Goal: Transaction & Acquisition: Book appointment/travel/reservation

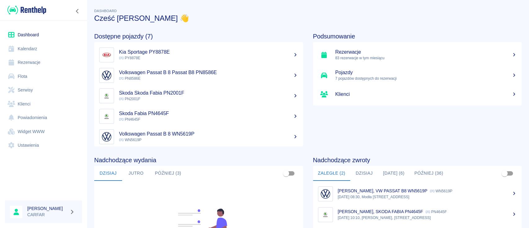
scroll to position [95, 0]
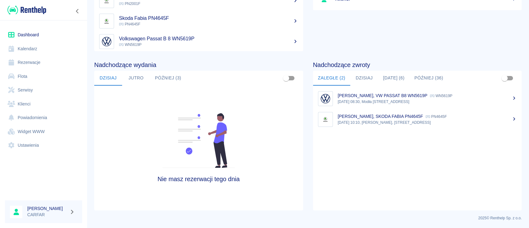
click at [391, 74] on button "Jutro (6)" at bounding box center [393, 78] width 31 height 15
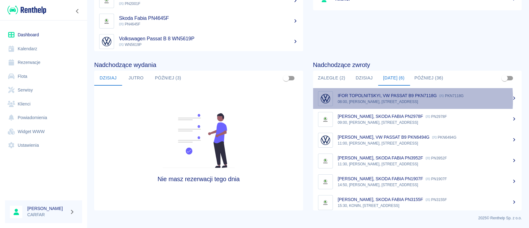
click at [369, 99] on p "08:00, KONIN, Kolejowa 1C" at bounding box center [427, 102] width 179 height 6
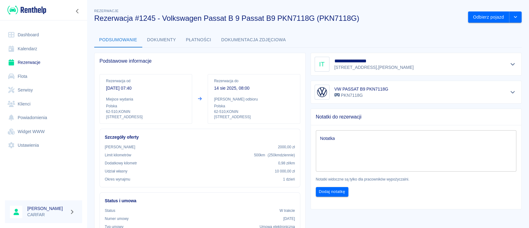
click at [30, 9] on img at bounding box center [26, 10] width 39 height 10
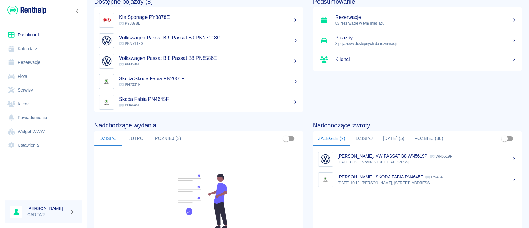
scroll to position [82, 0]
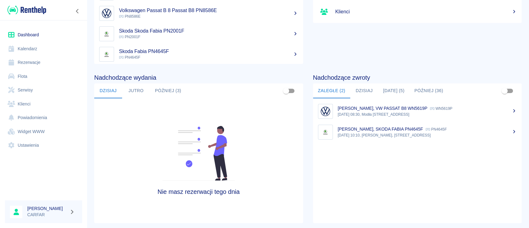
click at [142, 95] on button "Jutro" at bounding box center [136, 90] width 28 height 15
click at [160, 92] on button "Później (3)" at bounding box center [168, 90] width 36 height 15
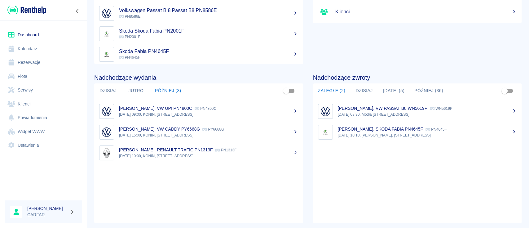
scroll to position [0, 0]
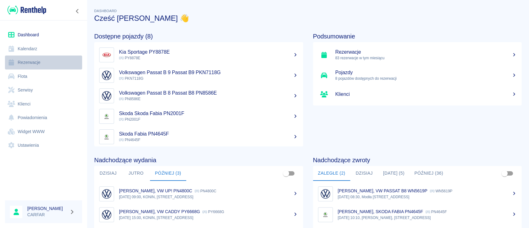
click at [35, 60] on link "Rezerwacje" at bounding box center [43, 63] width 77 height 14
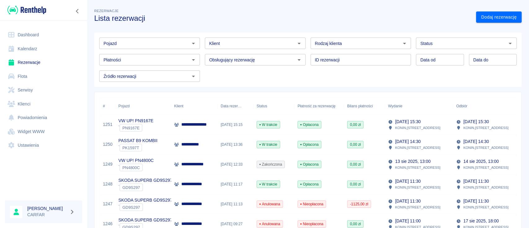
click at [248, 47] on div "Klient" at bounding box center [255, 43] width 101 height 11
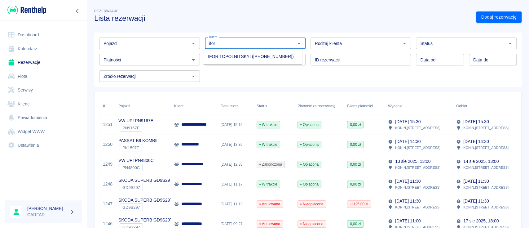
click at [265, 58] on li "IFOR TOPOLNITSKYI ([PHONE_NUMBER])" at bounding box center [252, 56] width 99 height 10
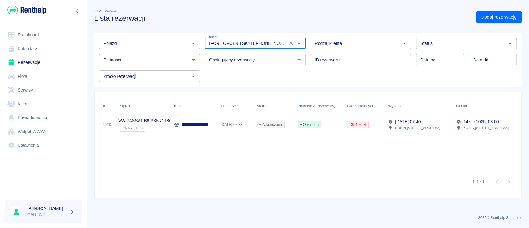
type input "IFOR TOPOLNITSKYI ([PHONE_NUMBER])"
click at [205, 122] on p "**********" at bounding box center [202, 124] width 43 height 7
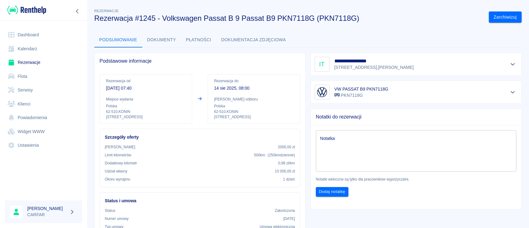
click at [157, 41] on button "Dokumenty" at bounding box center [161, 40] width 39 height 15
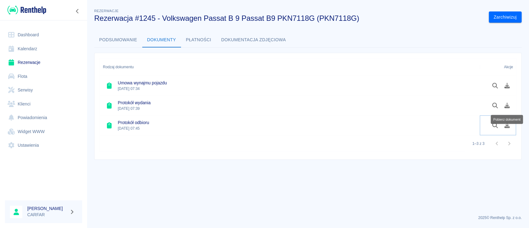
click at [508, 129] on button "Pobierz dokument" at bounding box center [508, 125] width 12 height 11
click at [509, 105] on icon "Pobierz dokument" at bounding box center [507, 106] width 7 height 6
click at [506, 87] on icon "Pobierz dokument" at bounding box center [508, 86] width 6 height 6
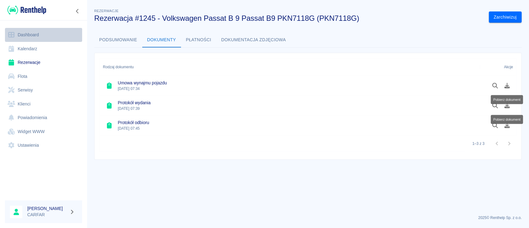
click at [36, 33] on link "Dashboard" at bounding box center [43, 35] width 77 height 14
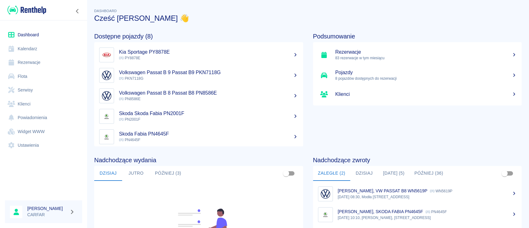
click at [17, 38] on link "Dashboard" at bounding box center [43, 35] width 77 height 14
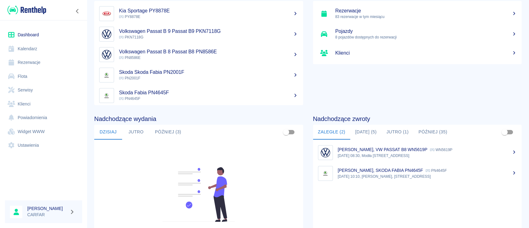
scroll to position [82, 0]
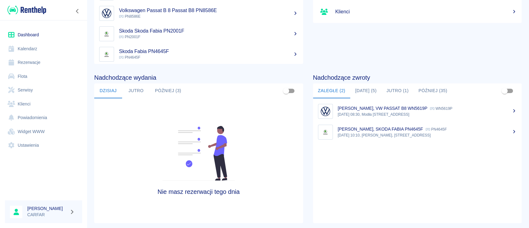
click at [355, 79] on h4 "Nadchodzące zwroty" at bounding box center [417, 77] width 209 height 7
click at [362, 88] on button "[DATE] (5)" at bounding box center [365, 90] width 31 height 15
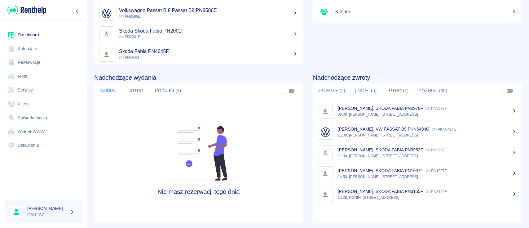
click at [396, 149] on p "[PERSON_NAME], SKODA FABIA PN3952F" at bounding box center [380, 149] width 85 height 5
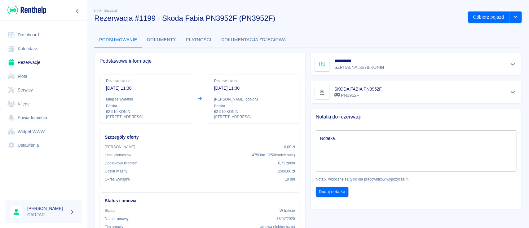
click at [41, 33] on link "Dashboard" at bounding box center [43, 35] width 77 height 14
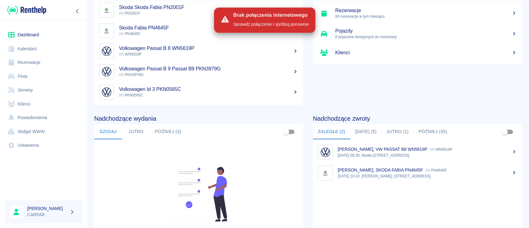
scroll to position [82, 0]
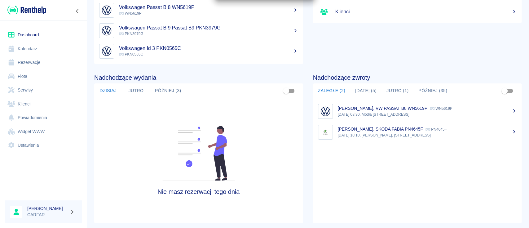
click at [359, 86] on button "[DATE] (5)" at bounding box center [365, 90] width 31 height 15
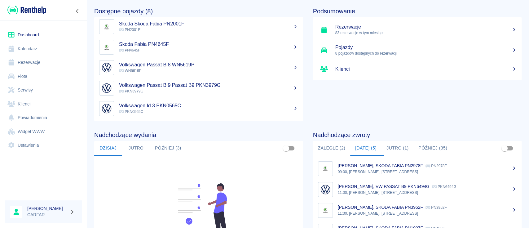
scroll to position [0, 0]
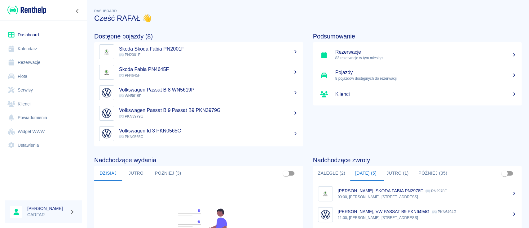
click at [346, 137] on div "Podsumowanie Rezerwacje 83 rezerwacje w tym miesiącu Pojazdy 8 pojazdów dostępn…" at bounding box center [412, 85] width 219 height 124
click at [432, 135] on div "Podsumowanie Rezerwacje 83 rezerwacje w tym miesiącu Pojazdy 8 pojazdów dostępn…" at bounding box center [412, 85] width 219 height 124
click at [41, 66] on link "Rezerwacje" at bounding box center [43, 63] width 77 height 14
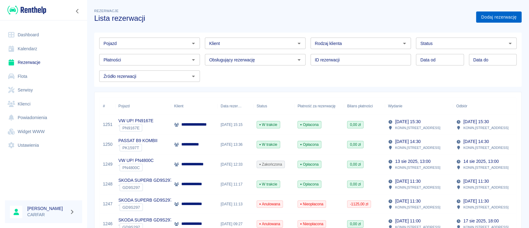
click at [483, 14] on link "Dodaj rezerwację" at bounding box center [499, 16] width 46 height 11
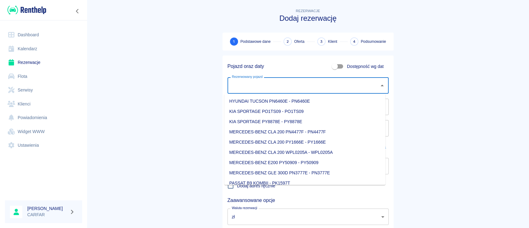
click at [313, 85] on input "Rezerwowany pojazd" at bounding box center [303, 85] width 146 height 11
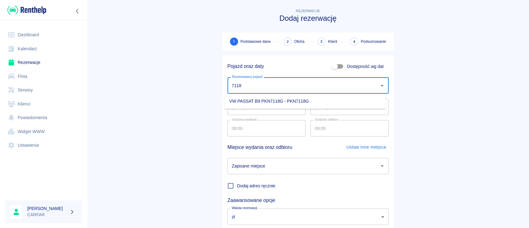
click at [252, 99] on li "VW PASSAT B9 PKN7118G - PKN7118G" at bounding box center [305, 101] width 161 height 10
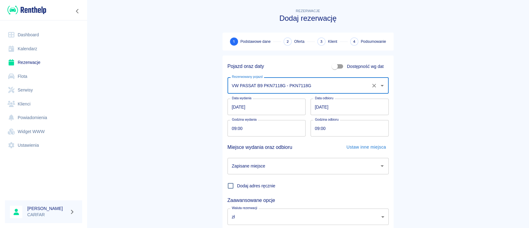
type input "VW PASSAT B9 PKN7118G - PKN7118G"
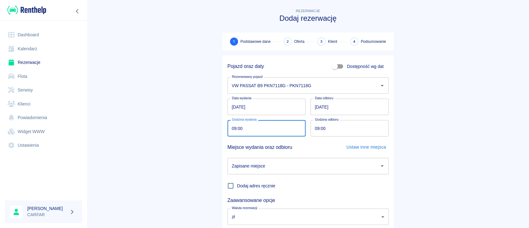
drag, startPoint x: 243, startPoint y: 130, endPoint x: 224, endPoint y: 128, distance: 19.0
click at [228, 129] on input "09:00" at bounding box center [265, 128] width 74 height 16
type input "18:00"
click at [313, 128] on input "09:00" at bounding box center [348, 128] width 74 height 16
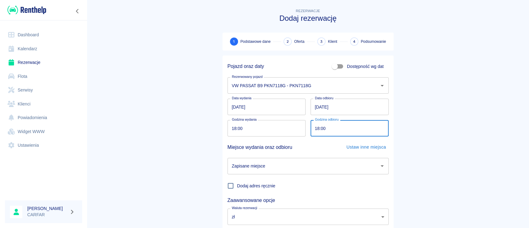
type input "18:00"
click at [315, 107] on input "[DATE]" at bounding box center [350, 107] width 78 height 16
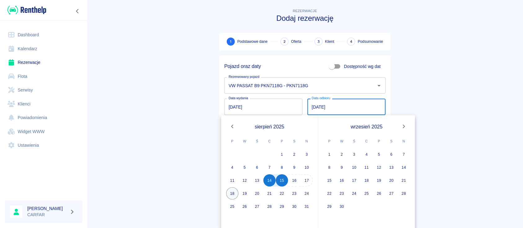
click at [232, 193] on button "18" at bounding box center [232, 193] width 12 height 12
type input "[DATE]"
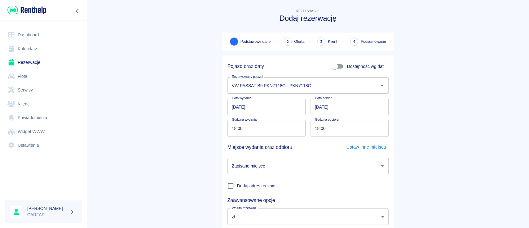
scroll to position [41, 0]
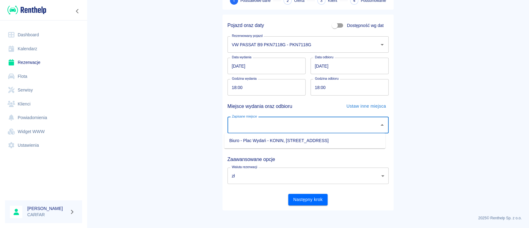
click at [283, 125] on input "Zapisane miejsce" at bounding box center [303, 125] width 146 height 11
click at [279, 138] on li "Biuro - Plac Wydań - KONIN, [STREET_ADDRESS]" at bounding box center [305, 141] width 161 height 10
type input "Biuro - Plac Wydań - KONIN, [STREET_ADDRESS]"
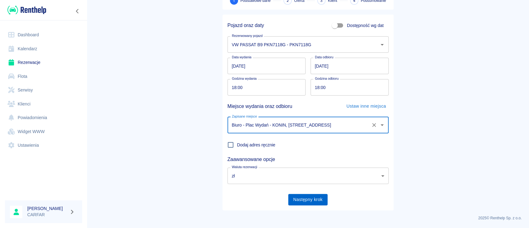
click at [303, 200] on button "Następny krok" at bounding box center [307, 199] width 39 height 11
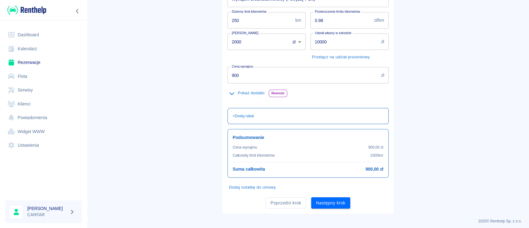
scroll to position [105, 0]
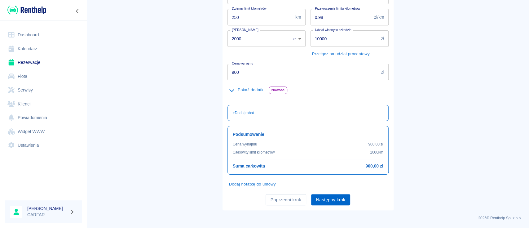
click at [336, 198] on button "Następny krok" at bounding box center [330, 199] width 39 height 11
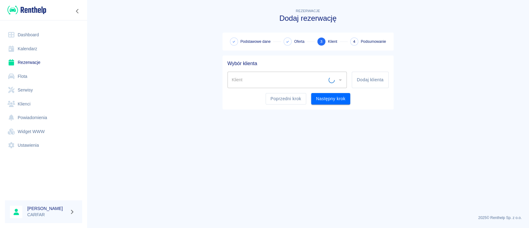
scroll to position [0, 0]
click at [379, 83] on button "Dodaj klienta" at bounding box center [370, 80] width 37 height 16
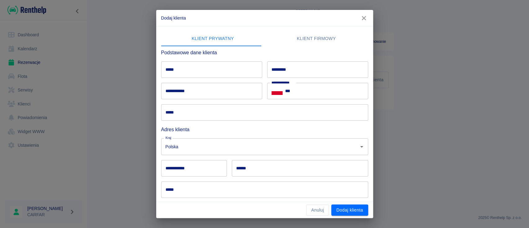
click at [366, 17] on icon "button" at bounding box center [364, 18] width 8 height 7
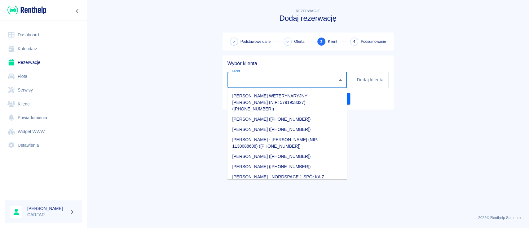
click at [262, 80] on input "Klient" at bounding box center [282, 79] width 105 height 11
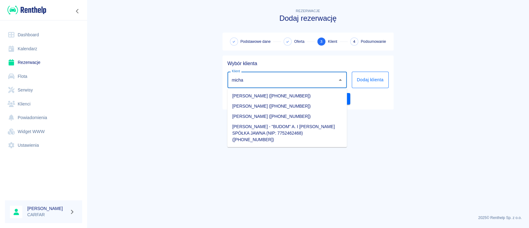
type input "micha"
click at [371, 81] on button "Dodaj klienta" at bounding box center [370, 80] width 37 height 16
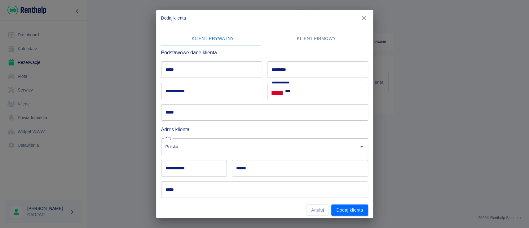
click at [239, 74] on input "*****" at bounding box center [211, 69] width 101 height 16
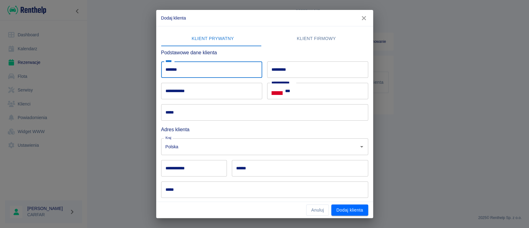
type input "******"
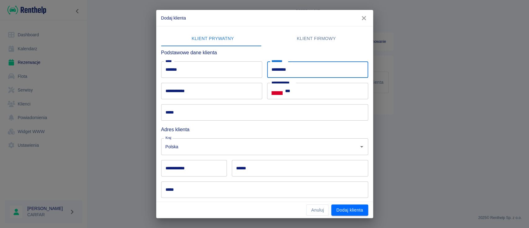
type input "*********"
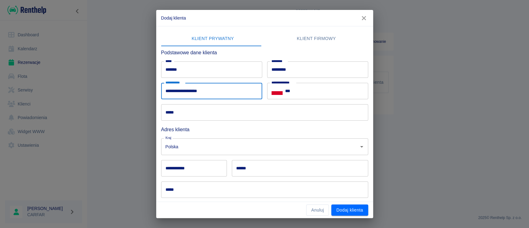
type input "**********"
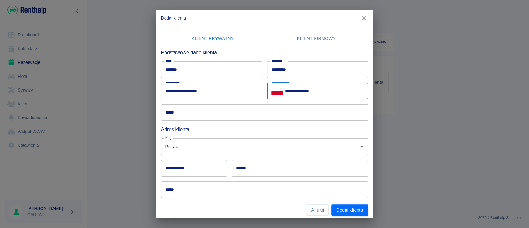
scroll to position [51, 0]
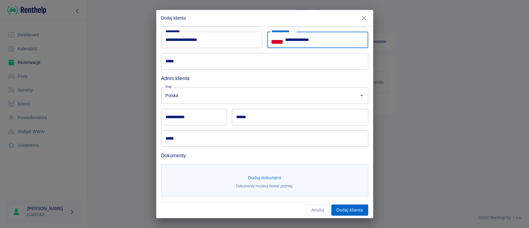
type input "**********"
click at [356, 207] on button "Dodaj klienta" at bounding box center [350, 209] width 37 height 11
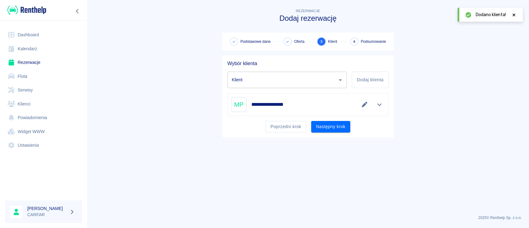
type input "[PERSON_NAME] ([PHONE_NUMBER])"
click at [513, 16] on icon at bounding box center [514, 14] width 3 height 3
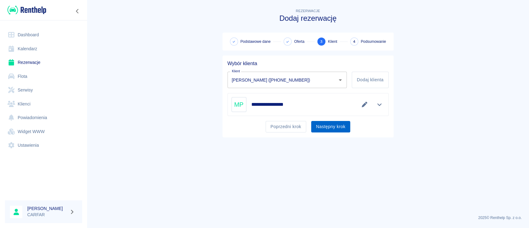
click at [338, 125] on button "Następny krok" at bounding box center [330, 126] width 39 height 11
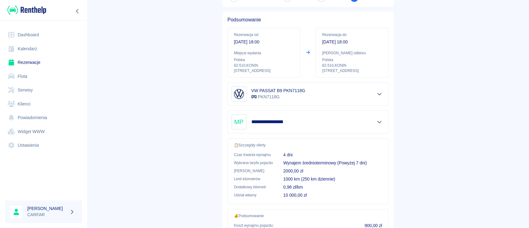
scroll to position [106, 0]
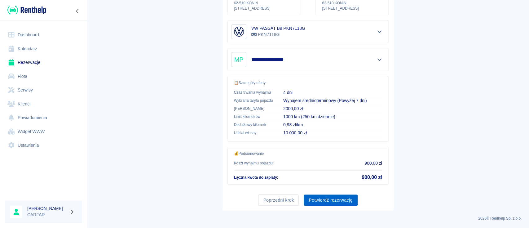
click at [345, 201] on button "Potwierdź rezerwację" at bounding box center [331, 199] width 54 height 11
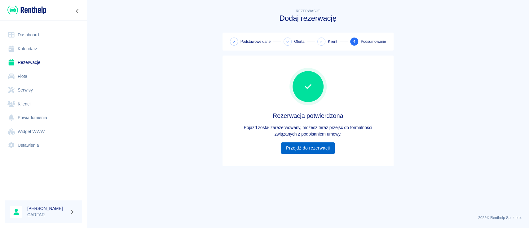
click at [322, 145] on link "Przejdź do rezerwacji" at bounding box center [308, 147] width 54 height 11
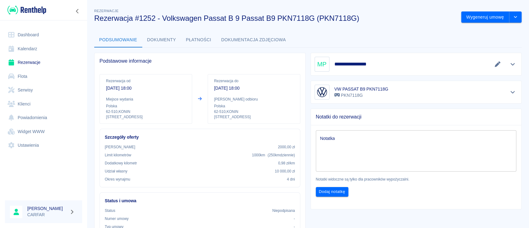
click at [25, 35] on link "Dashboard" at bounding box center [43, 35] width 77 height 14
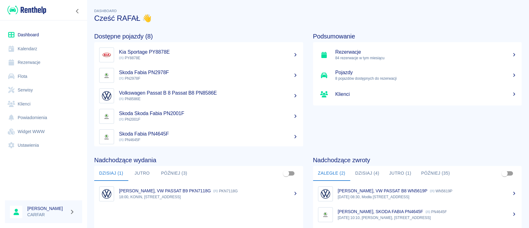
click at [353, 172] on button "Dzisiaj (4)" at bounding box center [367, 173] width 34 height 15
click at [31, 56] on link "Rezerwacje" at bounding box center [43, 63] width 77 height 14
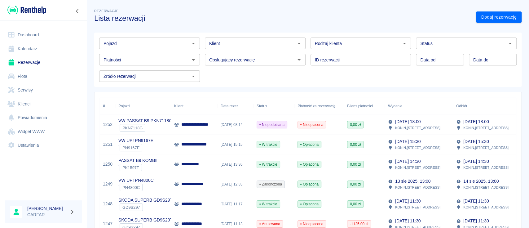
click at [248, 42] on input "Klient" at bounding box center [250, 43] width 87 height 8
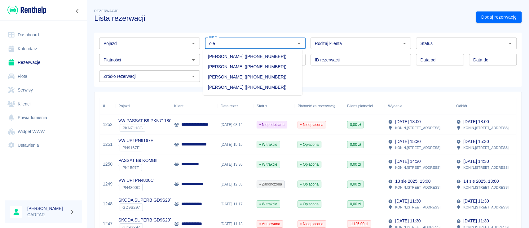
click at [274, 85] on li "[PERSON_NAME] ([PHONE_NUMBER])" at bounding box center [252, 87] width 99 height 10
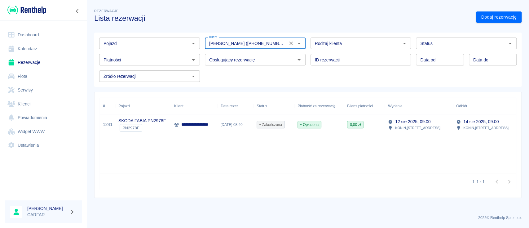
type input "[PERSON_NAME] ([PHONE_NUMBER])"
click at [205, 125] on p "**********" at bounding box center [205, 124] width 48 height 7
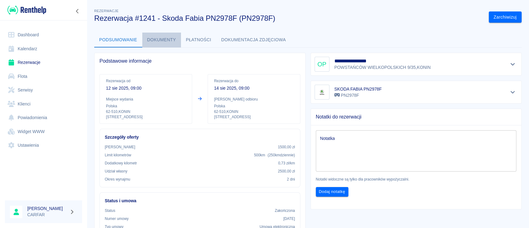
click at [168, 40] on button "Dokumenty" at bounding box center [161, 40] width 39 height 15
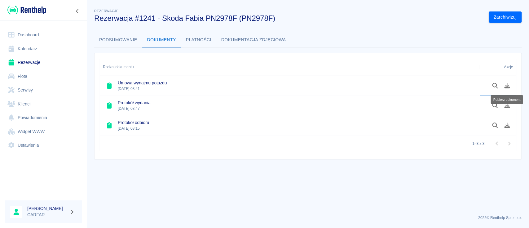
click at [508, 87] on icon "Pobierz dokument" at bounding box center [508, 86] width 6 height 6
click at [506, 106] on icon "Pobierz dokument" at bounding box center [508, 106] width 6 height 6
click at [40, 37] on link "Dashboard" at bounding box center [43, 35] width 77 height 14
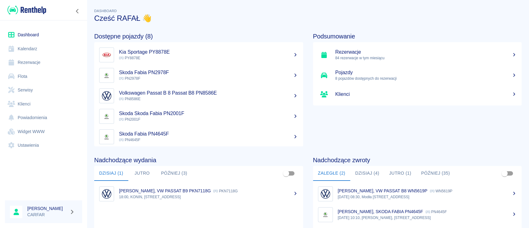
scroll to position [95, 0]
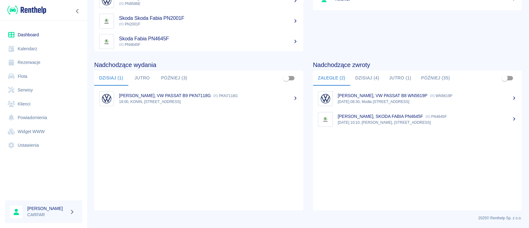
click at [387, 166] on ul "[PERSON_NAME], VW PASSAT B8 WN5619P WN5619P [DATE] 08:30, Modła Królewska, [STR…" at bounding box center [417, 148] width 209 height 125
click at [303, 126] on div "Nadchodzące zwroty Zaległe (2) [DATE] (4) [DATE] (1) Później (35) [PERSON_NAME]…" at bounding box center [412, 130] width 219 height 159
click at [511, 118] on link "[PERSON_NAME], SKODA FABIA PN4645F PN4645F [DATE] 10:10, [PERSON_NAME], Kolejow…" at bounding box center [417, 119] width 209 height 21
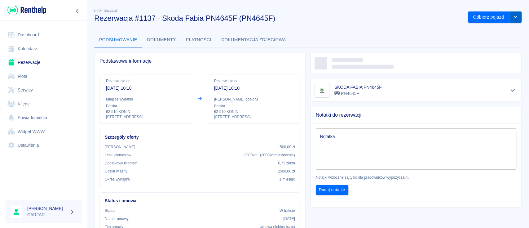
click at [513, 19] on icon "drop-down" at bounding box center [515, 17] width 5 height 4
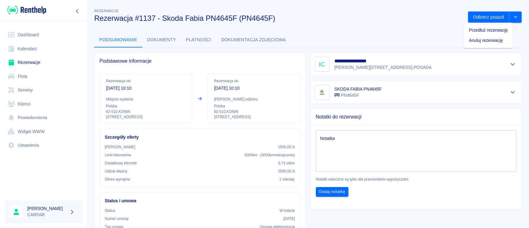
click at [501, 31] on li "Przedłuż rezerwację" at bounding box center [488, 30] width 49 height 10
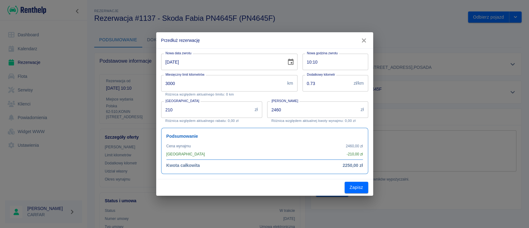
click at [168, 61] on input "[DATE]" at bounding box center [221, 62] width 121 height 16
type input "[DATE]"
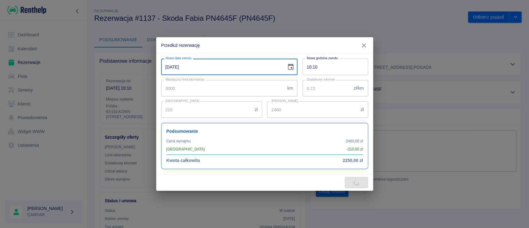
type input "4920"
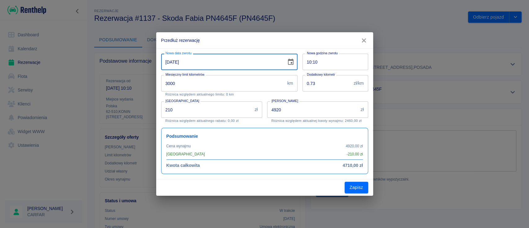
type input "[DATE]"
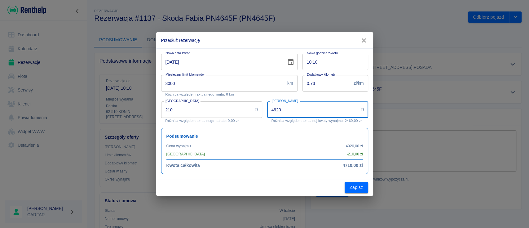
drag, startPoint x: 300, startPoint y: 112, endPoint x: 244, endPoint y: 111, distance: 56.1
click at [244, 111] on div "Nowa data zwrotu [DATE] Nowa data zwrotu Nowa godzina zwrotu 10:10 Nowa godzina…" at bounding box center [262, 111] width 212 height 125
type input "400"
click at [248, 96] on p "Różnica względem aktualnego limitu: 0 km" at bounding box center [230, 94] width 128 height 4
click at [263, 97] on div "Kwota wynajmu 400 zł Kwota wynajmu Różnica względem aktualnej kwoty wynajmu: -2…" at bounding box center [315, 109] width 106 height 26
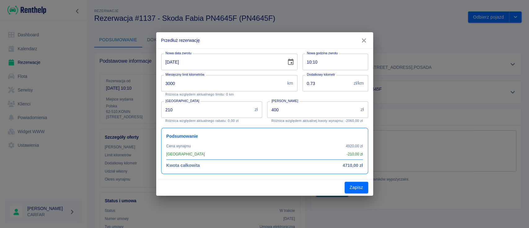
click at [263, 114] on div "Kwota wynajmu 400 zł Kwota wynajmu Różnica względem aktualnej kwoty wynajmu: -2…" at bounding box center [315, 109] width 106 height 26
drag, startPoint x: 212, startPoint y: 110, endPoint x: 143, endPoint y: 109, distance: 69.5
click at [143, 109] on div "Przedłuż rezerwację Nowa data zwrotu [DATE] Nowa data zwrotu Nowa godzina zwrot…" at bounding box center [264, 114] width 529 height 228
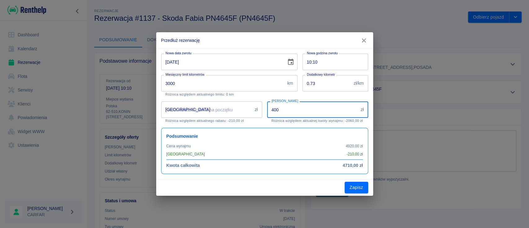
drag, startPoint x: 278, startPoint y: 114, endPoint x: 251, endPoint y: 114, distance: 27.6
click at [251, 114] on div "Nowa data zwrotu [DATE] Nowa data zwrotu Nowa godzina zwrotu 10:10 Nowa godzina…" at bounding box center [262, 111] width 212 height 125
type input "2250"
click at [283, 122] on p "Różnica względem aktualnej kwoty wynajmu: -210,00 zł" at bounding box center [318, 121] width 92 height 4
click at [285, 121] on p "Różnica względem aktualnej kwoty wynajmu: -210,00 zł" at bounding box center [318, 121] width 92 height 4
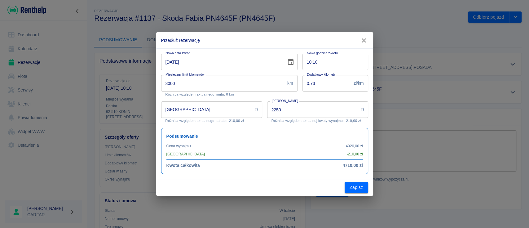
click at [214, 113] on input "[GEOGRAPHIC_DATA]" at bounding box center [206, 109] width 91 height 16
drag, startPoint x: 308, startPoint y: 112, endPoint x: 251, endPoint y: 112, distance: 57.4
click at [251, 112] on div "Nowa data zwrotu [DATE] Nowa data zwrotu Nowa godzina zwrotu 10:10 Nowa godzina…" at bounding box center [262, 111] width 212 height 125
drag, startPoint x: 204, startPoint y: 108, endPoint x: 192, endPoint y: 110, distance: 12.3
click at [192, 110] on input "[GEOGRAPHIC_DATA]" at bounding box center [206, 109] width 91 height 16
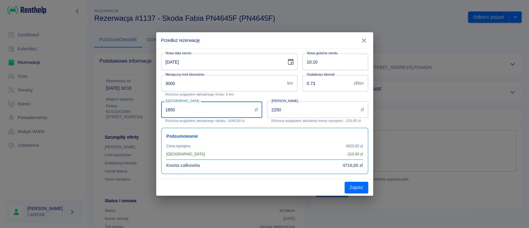
type input "1850"
click at [256, 124] on div "Podsumowanie Cena wynajmu 4920,00 zł Rabat - 210,00 zł Kwota całkowita 4710,00 …" at bounding box center [262, 148] width 212 height 51
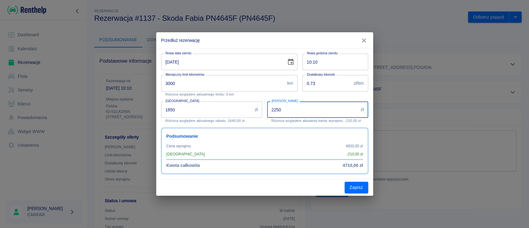
drag, startPoint x: 296, startPoint y: 109, endPoint x: 258, endPoint y: 113, distance: 38.3
click at [258, 113] on div "Nowa data zwrotu [DATE] Nowa data zwrotu Nowa godzina zwrotu 10:10 Nowa godzina…" at bounding box center [262, 111] width 212 height 125
type input "400"
click at [258, 121] on div "[GEOGRAPHIC_DATA] 1850 zł Rabat Różnica względem aktualnego [GEOGRAPHIC_DATA]: …" at bounding box center [211, 111] width 101 height 21
click at [365, 38] on icon "button" at bounding box center [364, 40] width 8 height 7
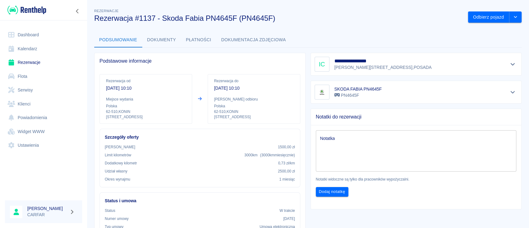
click at [35, 35] on link "Dashboard" at bounding box center [43, 35] width 77 height 14
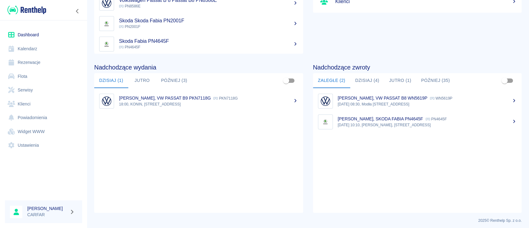
scroll to position [95, 0]
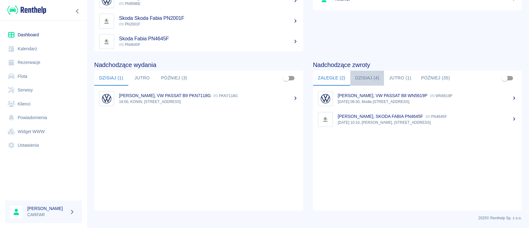
click at [367, 79] on button "Dzisiaj (4)" at bounding box center [367, 78] width 34 height 15
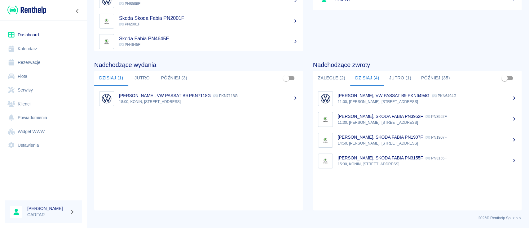
click at [395, 77] on button "Jutro (1)" at bounding box center [400, 78] width 32 height 15
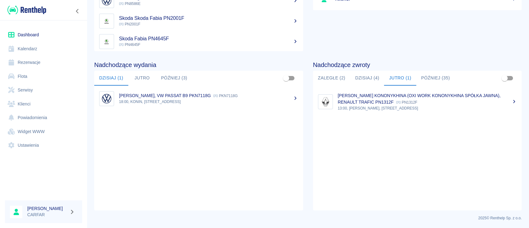
click at [367, 79] on button "Dzisiaj (4)" at bounding box center [367, 78] width 34 height 15
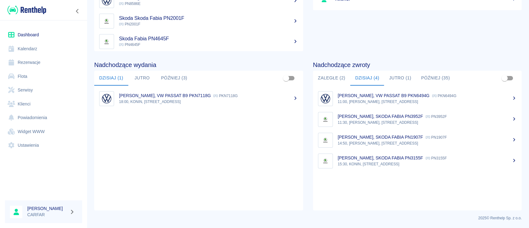
scroll to position [0, 0]
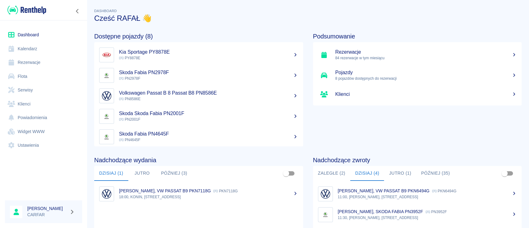
click at [31, 77] on link "Flota" at bounding box center [43, 76] width 77 height 14
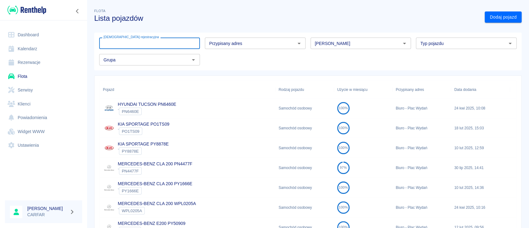
click at [160, 42] on input "[DEMOGRAPHIC_DATA] rejestracyjna" at bounding box center [149, 43] width 101 height 11
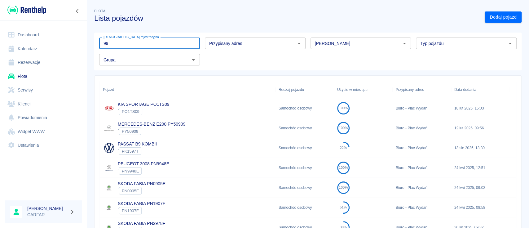
type input "9"
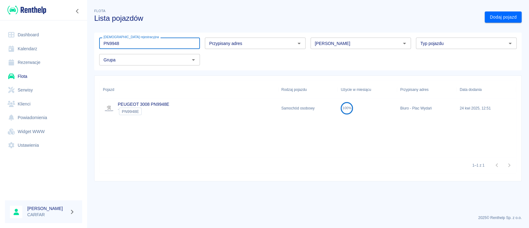
type input "PN9948"
click at [173, 103] on div "PEUGEOT 3008 PN9948E ` PN9948E" at bounding box center [189, 108] width 179 height 20
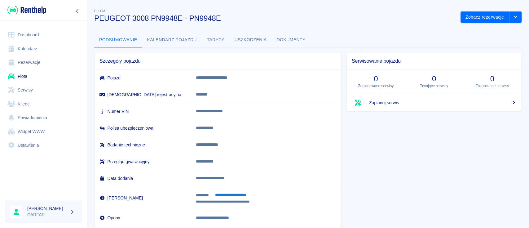
click at [179, 41] on button "Kalendarz pojazdu" at bounding box center [172, 40] width 60 height 15
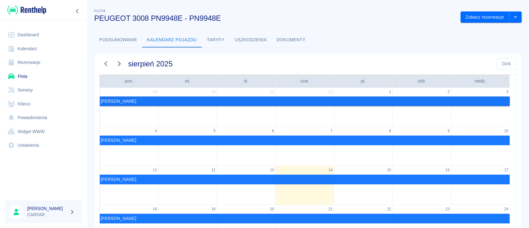
click at [117, 100] on link "[PERSON_NAME]" at bounding box center [305, 101] width 410 height 10
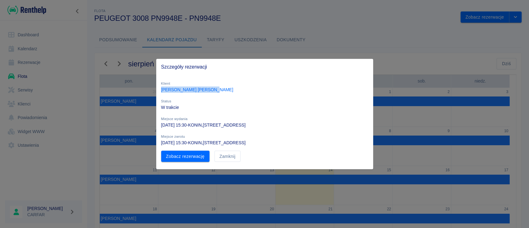
drag, startPoint x: 195, startPoint y: 91, endPoint x: 157, endPoint y: 90, distance: 38.2
click at [157, 90] on div "Klient [PERSON_NAME]" at bounding box center [262, 84] width 212 height 18
copy link "[PERSON_NAME]"
click at [194, 155] on link "Zobacz rezerwację" at bounding box center [185, 155] width 48 height 11
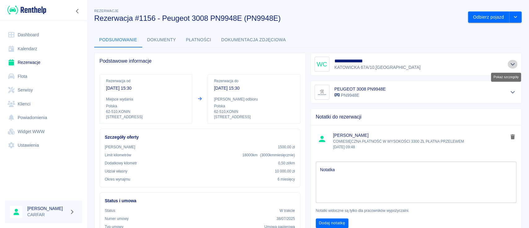
click at [510, 65] on icon "Pokaż szczegóły" at bounding box center [513, 64] width 7 height 6
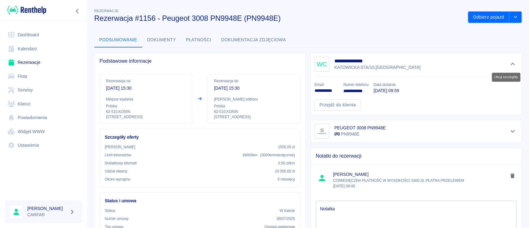
click at [510, 62] on icon "Ukryj szczegóły" at bounding box center [513, 64] width 7 height 6
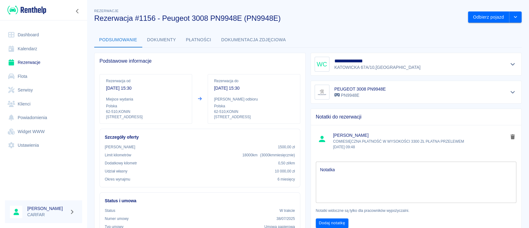
click at [510, 62] on icon "Pokaż szczegóły" at bounding box center [513, 64] width 7 height 6
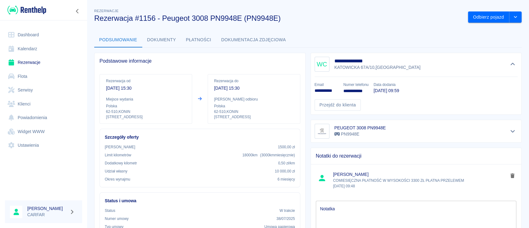
click at [404, 57] on div "**********" at bounding box center [416, 64] width 203 height 15
click at [407, 70] on div "**********" at bounding box center [416, 64] width 203 height 15
click at [331, 107] on link "Przejdź do klienta" at bounding box center [338, 104] width 47 height 11
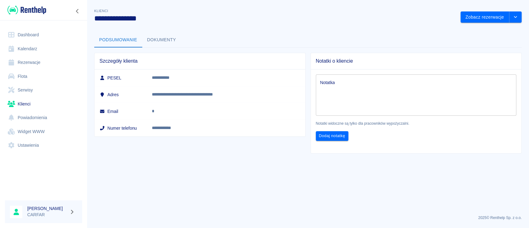
click at [179, 82] on td "**********" at bounding box center [226, 77] width 158 height 17
click at [178, 76] on p "**********" at bounding box center [218, 77] width 133 height 7
copy p "**********"
click at [112, 86] on td "PESEL" at bounding box center [121, 77] width 52 height 17
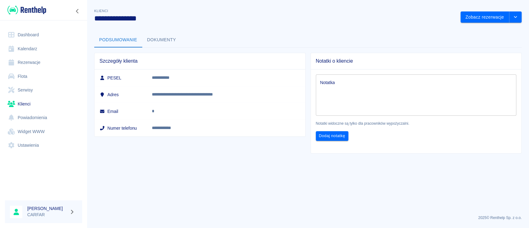
click at [171, 38] on button "Dokumenty" at bounding box center [161, 40] width 39 height 15
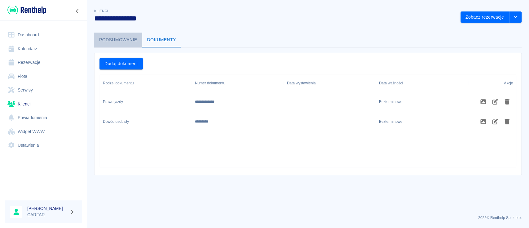
click at [123, 34] on button "Podsumowanie" at bounding box center [118, 40] width 48 height 15
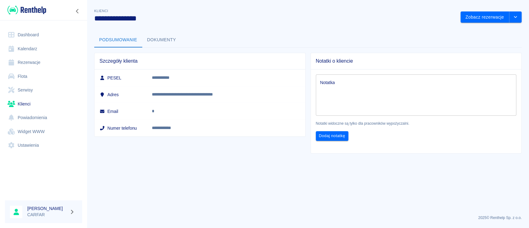
click at [35, 106] on link "Klienci" at bounding box center [43, 104] width 77 height 14
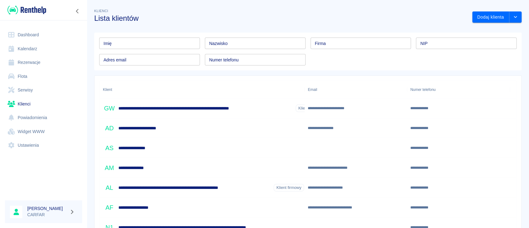
click at [153, 45] on input "Imię" at bounding box center [149, 43] width 101 height 11
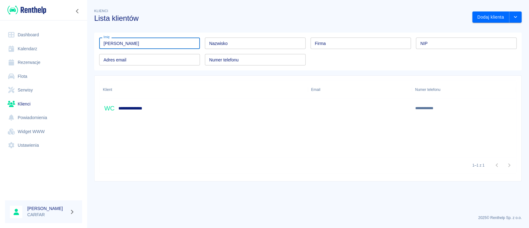
type input "[PERSON_NAME]"
click at [216, 106] on div "**********" at bounding box center [204, 108] width 208 height 20
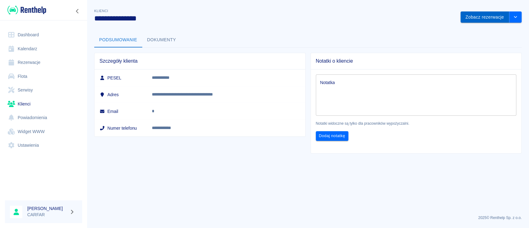
click at [480, 20] on button "Zobacz rezerwacje" at bounding box center [485, 16] width 49 height 11
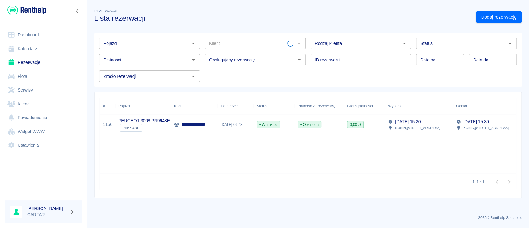
type input "[PERSON_NAME] ([PHONE_NUMBER])"
click at [182, 125] on p "**********" at bounding box center [200, 124] width 39 height 7
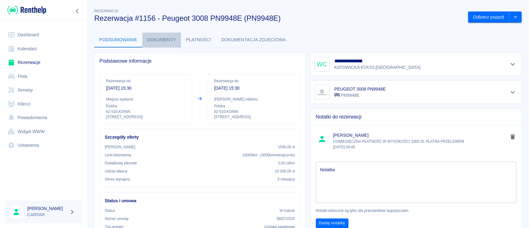
click at [160, 42] on button "Dokumenty" at bounding box center [161, 40] width 39 height 15
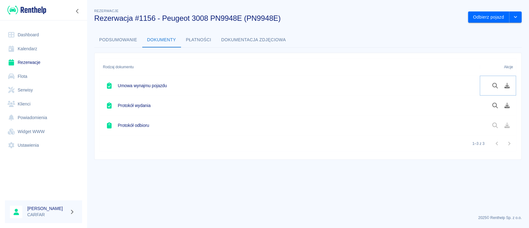
click at [503, 84] on button "Pobierz dokument" at bounding box center [508, 85] width 12 height 11
click at [238, 38] on button "Dokumentacja zdjęciowa" at bounding box center [253, 40] width 75 height 15
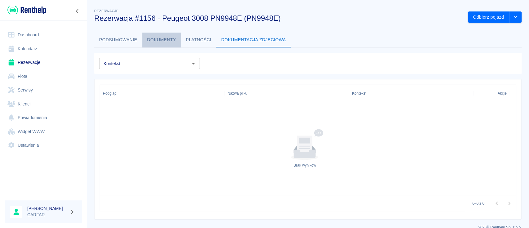
click at [160, 36] on button "Dokumenty" at bounding box center [161, 40] width 39 height 15
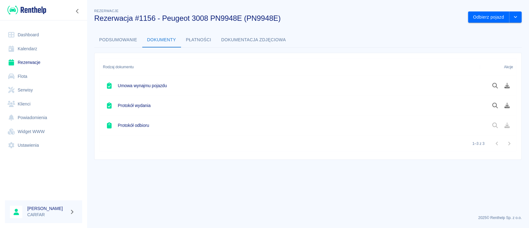
click at [113, 37] on button "Podsumowanie" at bounding box center [118, 40] width 48 height 15
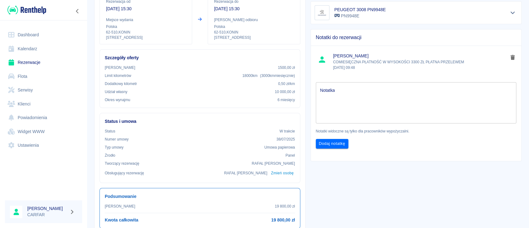
scroll to position [82, 0]
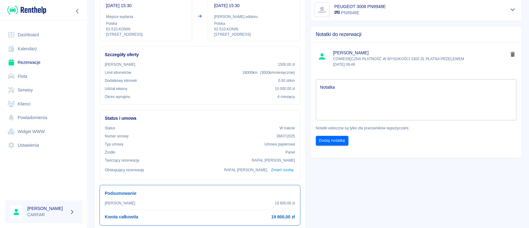
click at [363, 103] on textarea "Notatka" at bounding box center [416, 99] width 192 height 31
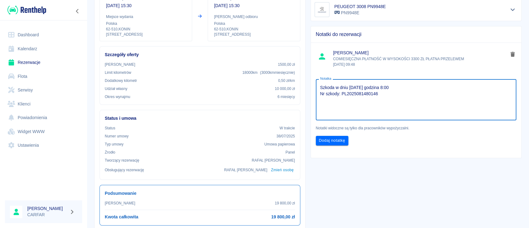
type textarea "Szkoda w dniu [DATE] godzina 8:00 Nr szkody: PL2025081480146"
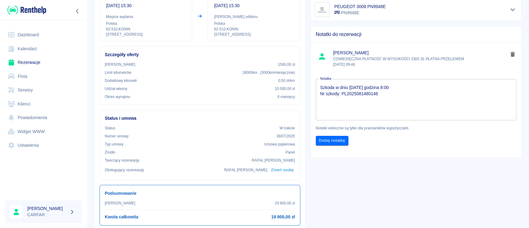
click at [439, 148] on div "Notatka Szkoda w dniu [DATE] godzina 8:00 Nr szkody: PL2025081480146 x Notatka …" at bounding box center [414, 109] width 216 height 81
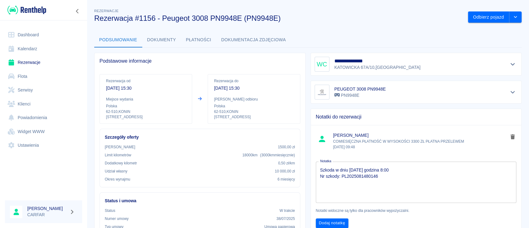
scroll to position [0, 0]
click at [35, 7] on img at bounding box center [26, 10] width 39 height 10
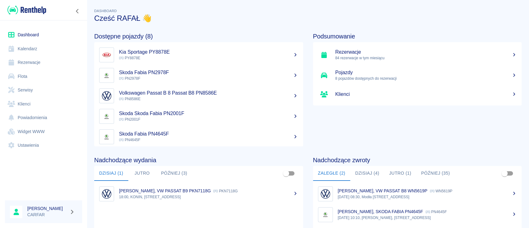
click at [230, 50] on h5 "Kia Sportage PY8878E" at bounding box center [208, 52] width 179 height 6
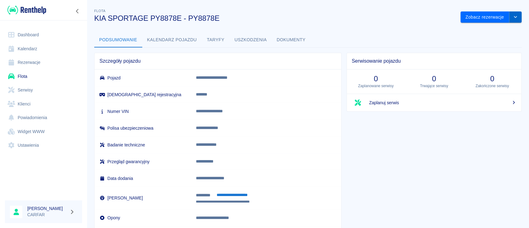
click at [510, 13] on button "drop-down" at bounding box center [516, 16] width 12 height 11
click at [362, 150] on div "Serwisowanie pojazdu 0 Zaplanowane serwisy 0 Trwające serwisy 0 Zakończone serw…" at bounding box center [432, 146] width 180 height 196
click at [28, 14] on img at bounding box center [26, 10] width 39 height 10
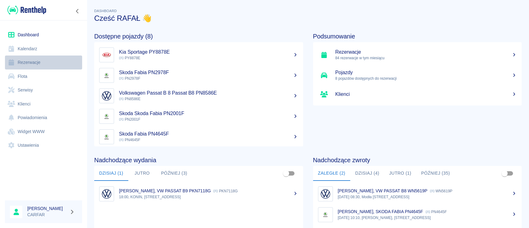
click at [42, 66] on link "Rezerwacje" at bounding box center [43, 63] width 77 height 14
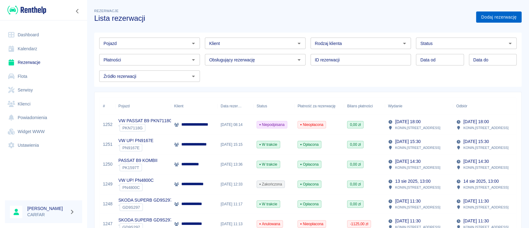
click at [505, 18] on link "Dodaj rezerwację" at bounding box center [499, 16] width 46 height 11
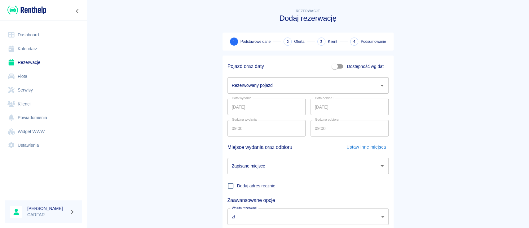
click at [273, 89] on input "Rezerwowany pojazd" at bounding box center [303, 85] width 146 height 11
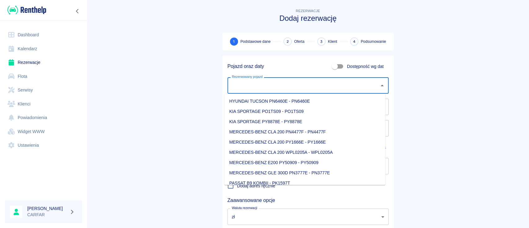
click at [296, 119] on li "KIA SPORTAGE PY8878E - PY8878E" at bounding box center [305, 122] width 161 height 10
type input "KIA SPORTAGE PY8878E - PY8878E"
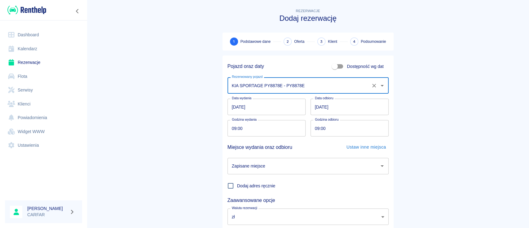
click at [314, 108] on input "[DATE]" at bounding box center [350, 107] width 78 height 16
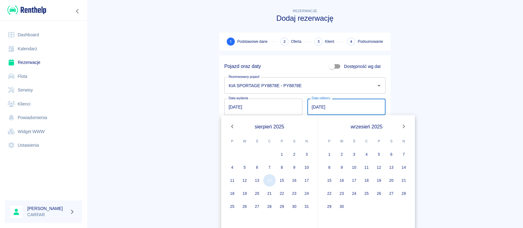
type input "[DATE]"
click at [273, 179] on button "14" at bounding box center [269, 180] width 12 height 12
click at [268, 180] on button "14" at bounding box center [269, 180] width 12 height 12
type input "[DATE]"
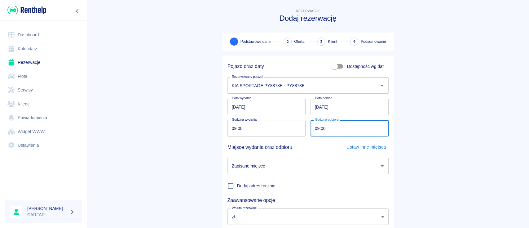
drag, startPoint x: 312, startPoint y: 130, endPoint x: 308, endPoint y: 130, distance: 4.0
click at [311, 130] on input "09:00" at bounding box center [348, 128] width 74 height 16
type input "16:00"
click at [408, 123] on main "Rezerwacje Dodaj rezerwację 1 Podstawowe dane 2 Oferta 3 Klient 4 Podsumowanie …" at bounding box center [308, 129] width 443 height 244
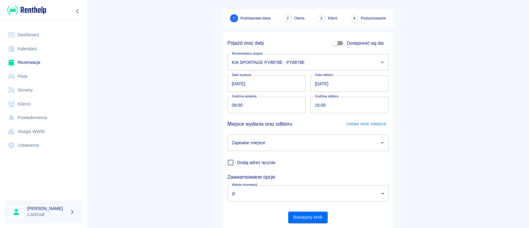
scroll to position [41, 0]
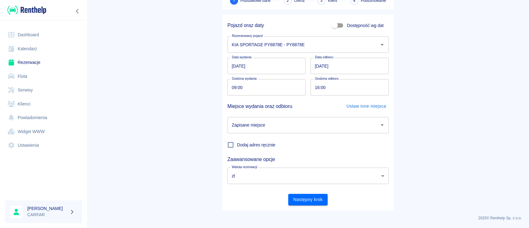
click at [331, 130] on input "Zapisane miejsce" at bounding box center [303, 125] width 146 height 11
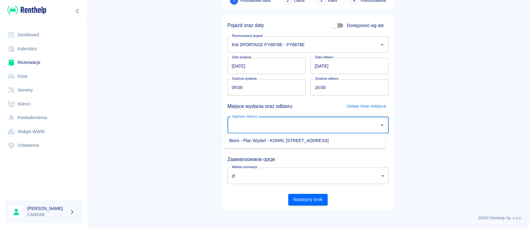
click at [296, 143] on li "Biuro - Plac Wydań - KONIN, [STREET_ADDRESS]" at bounding box center [305, 141] width 161 height 10
type input "Biuro - Plac Wydań - KONIN, [STREET_ADDRESS]"
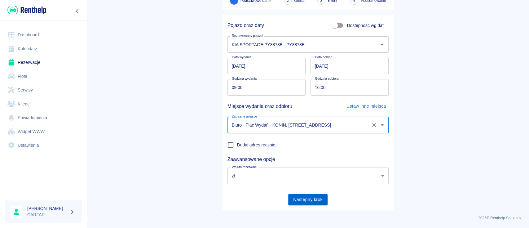
click at [310, 198] on button "Następny krok" at bounding box center [307, 199] width 39 height 11
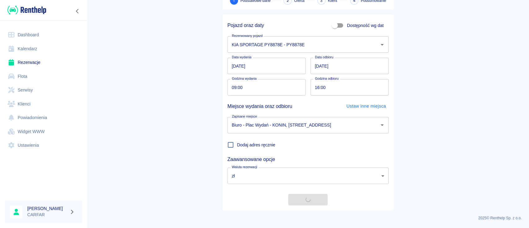
scroll to position [0, 0]
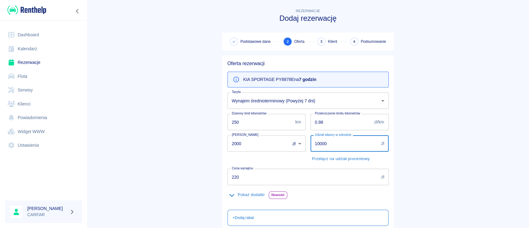
drag, startPoint x: 297, startPoint y: 145, endPoint x: 275, endPoint y: 145, distance: 21.7
click at [278, 145] on div "Oferta rezerwacji KIA SPORTAGE PY8878E na 7 godzin Taryfa Wynajem średniotermin…" at bounding box center [306, 183] width 166 height 255
drag, startPoint x: 324, startPoint y: 143, endPoint x: 284, endPoint y: 145, distance: 40.7
click at [284, 145] on div "Oferta rezerwacji KIA SPORTAGE PY8878E na 7 godzin Taryfa Wynajem średniotermin…" at bounding box center [306, 183] width 166 height 255
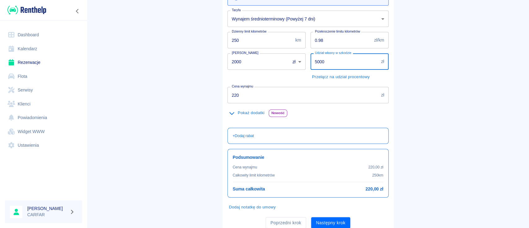
scroll to position [82, 0]
type input "5000"
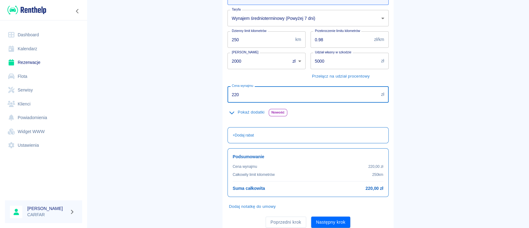
drag, startPoint x: 231, startPoint y: 93, endPoint x: 191, endPoint y: 93, distance: 39.7
click at [191, 93] on main "Rezerwacje Dodaj rezerwację Podstawowe dane 2 Oferta 3 Klient 4 Podsumowanie Of…" at bounding box center [308, 79] width 443 height 308
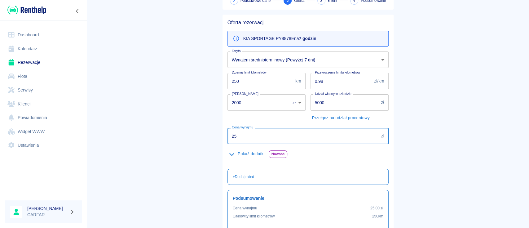
scroll to position [0, 0]
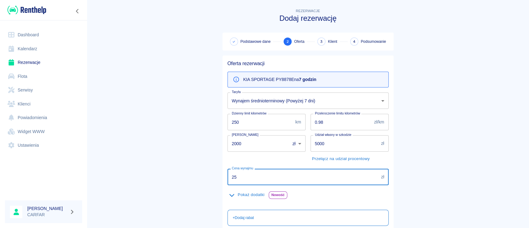
type input "25"
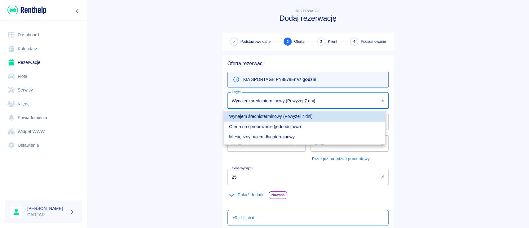
click at [297, 103] on body "Używamy plików Cookies, by zapewnić Ci najlepsze możliwe doświadczenie. Aby dow…" at bounding box center [264, 114] width 529 height 228
click at [274, 130] on li "Oferta na spróbowanie (jednodniowa)" at bounding box center [304, 127] width 161 height 10
type input "77f6a202-4d01-4b8b-816b-3a83ba0a10cb"
type input "10000"
type input "250"
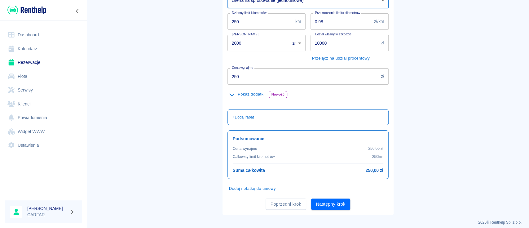
scroll to position [105, 0]
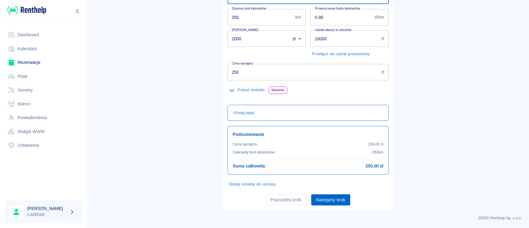
click at [327, 197] on button "Następny krok" at bounding box center [330, 199] width 39 height 11
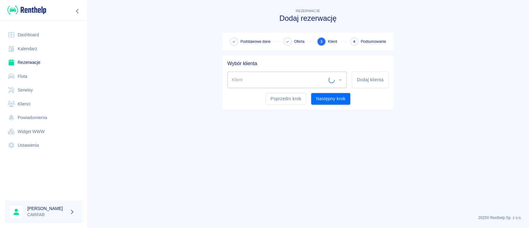
scroll to position [0, 0]
click at [364, 79] on button "Dodaj klienta" at bounding box center [370, 80] width 37 height 16
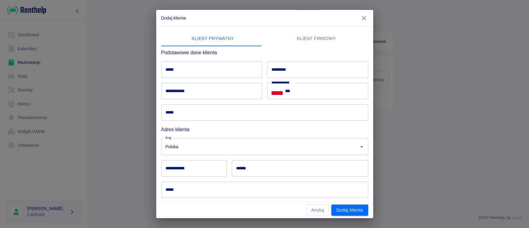
click at [219, 66] on input "*****" at bounding box center [211, 69] width 101 height 16
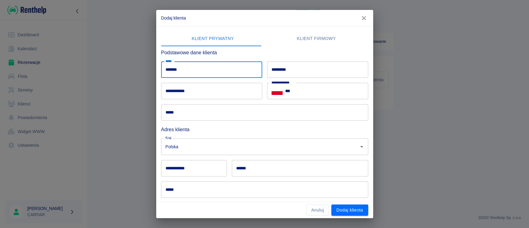
type input "*******"
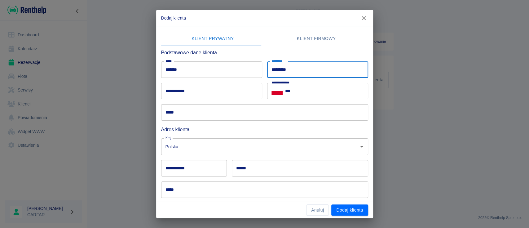
type input "*********"
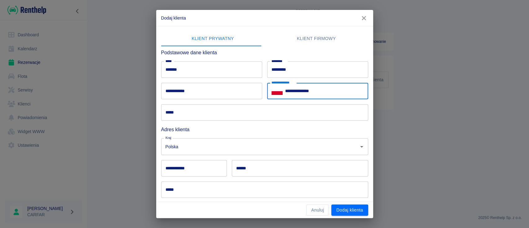
type input "**********"
click at [238, 115] on input "*****" at bounding box center [264, 112] width 207 height 16
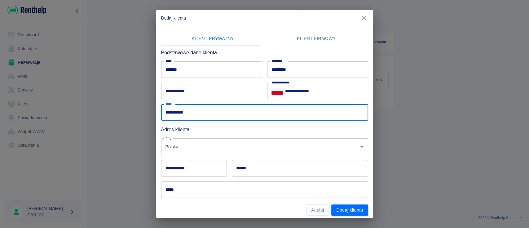
type input "**********"
click at [197, 167] on input "**********" at bounding box center [194, 168] width 66 height 16
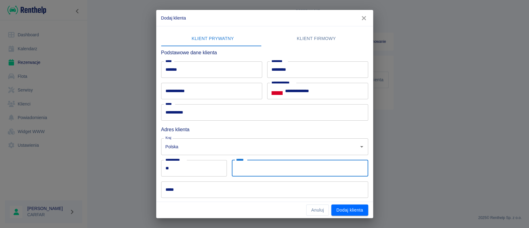
click at [199, 167] on input "**" at bounding box center [194, 168] width 66 height 16
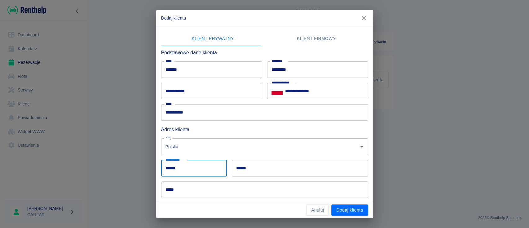
type input "******"
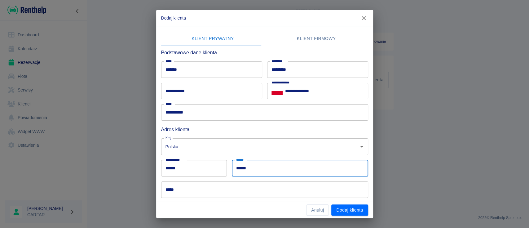
type input "******"
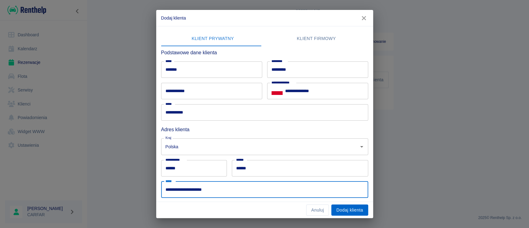
type input "**********"
click at [358, 210] on button "Dodaj klienta" at bounding box center [350, 209] width 37 height 11
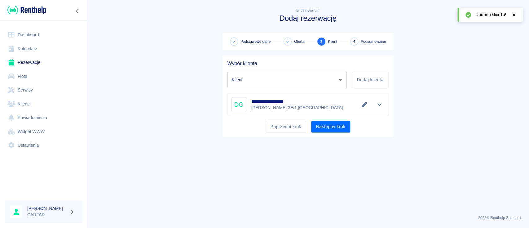
type input "[PERSON_NAME] ([PHONE_NUMBER])"
click at [364, 105] on icon "Edytuj dane" at bounding box center [365, 105] width 6 height 6
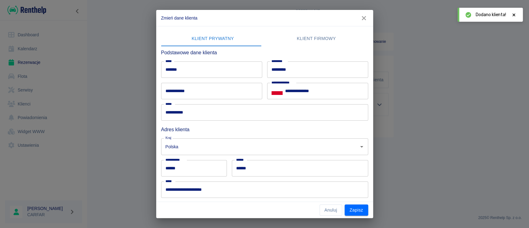
click at [223, 92] on input "**********" at bounding box center [211, 91] width 101 height 16
click at [363, 71] on div "**********" at bounding box center [264, 114] width 217 height 176
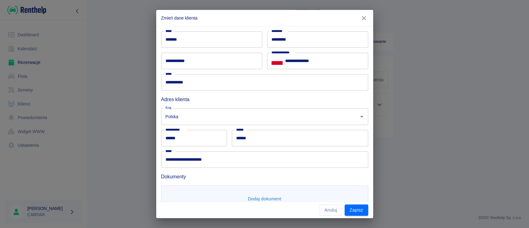
scroll to position [51, 0]
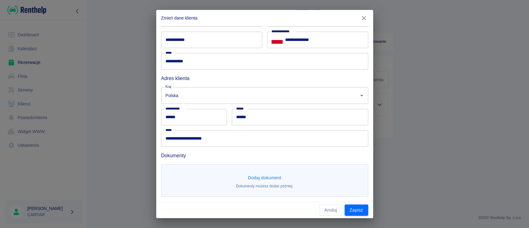
click at [267, 179] on button "Dodaj dokument" at bounding box center [265, 177] width 38 height 11
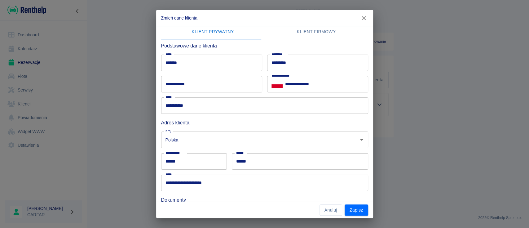
scroll to position [0, 0]
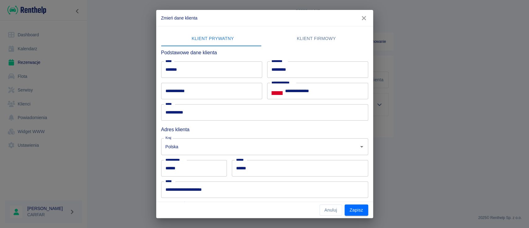
click at [203, 92] on input "**********" at bounding box center [211, 91] width 101 height 16
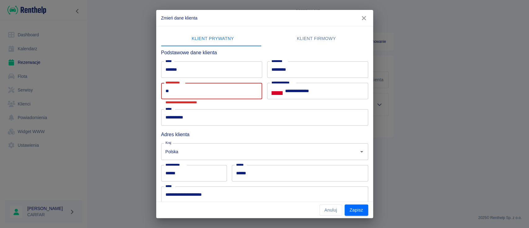
type input "*"
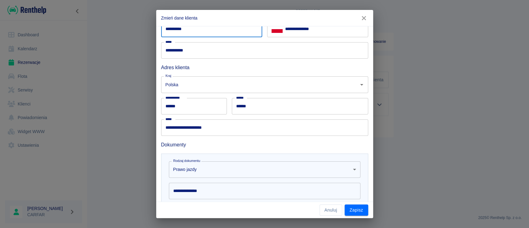
scroll to position [124, 0]
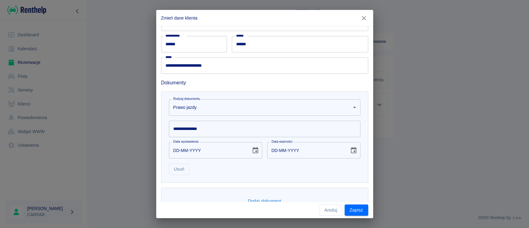
type input "**********"
click at [261, 197] on button "Dodaj dokument" at bounding box center [265, 200] width 38 height 11
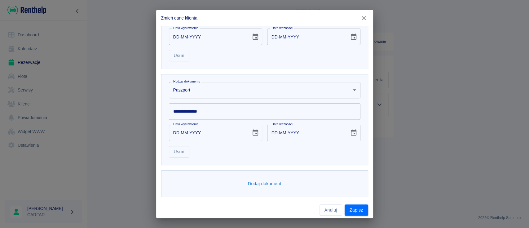
scroll to position [196, 0]
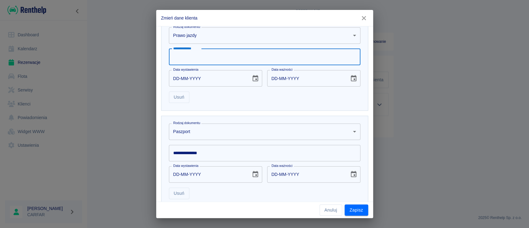
click at [216, 54] on input "**********" at bounding box center [265, 57] width 192 height 16
type input "**********"
click at [176, 79] on input "DD-MM-YYYY" at bounding box center [208, 78] width 78 height 16
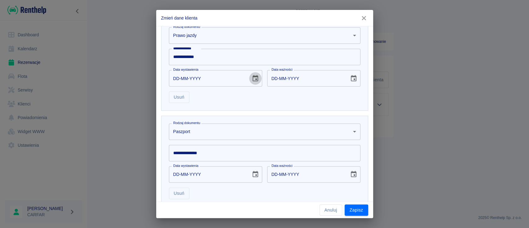
click at [254, 75] on icon "Choose date" at bounding box center [256, 78] width 6 height 6
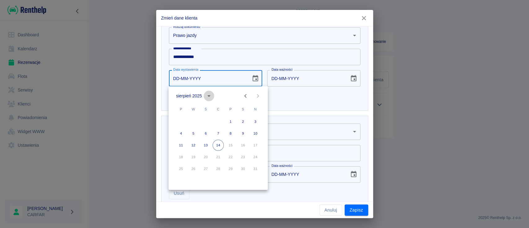
click at [207, 95] on icon "calendar view is open, switch to year view" at bounding box center [208, 95] width 7 height 7
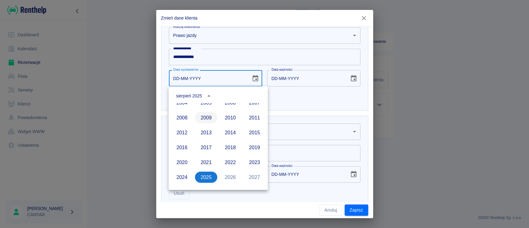
scroll to position [384, 0]
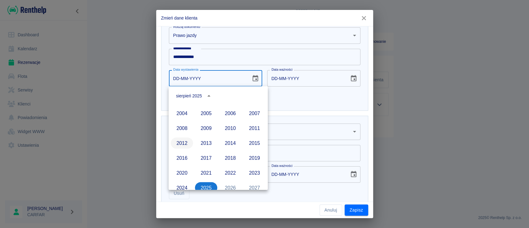
click at [176, 146] on button "2012" at bounding box center [182, 142] width 22 height 11
type input "[DATE]"
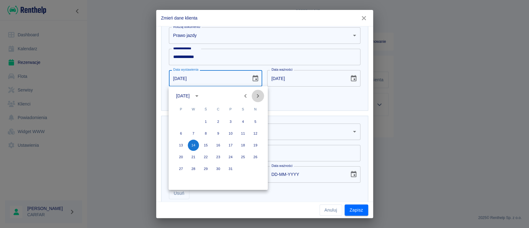
click at [258, 97] on icon "Next month" at bounding box center [257, 95] width 7 height 7
click at [259, 97] on icon "Next month" at bounding box center [257, 95] width 7 height 7
click at [258, 97] on icon "Next month" at bounding box center [257, 95] width 7 height 7
click at [180, 158] on button "17" at bounding box center [181, 156] width 11 height 11
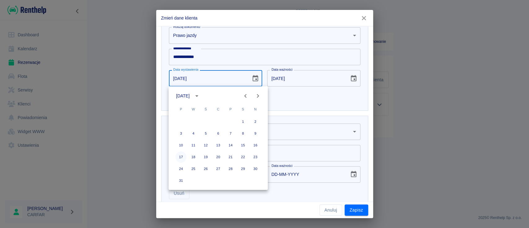
type input "[DATE]"
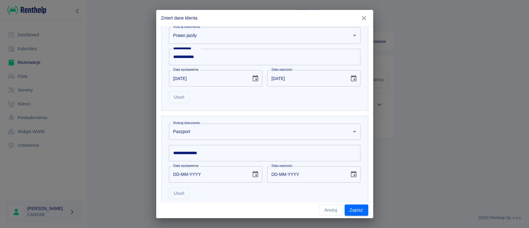
click at [322, 78] on input "[DATE]" at bounding box center [306, 78] width 78 height 16
click at [288, 78] on input "[DATE]" at bounding box center [306, 78] width 78 height 16
click at [350, 78] on icon "Choose date, selected date is 17 gru 2022" at bounding box center [353, 78] width 7 height 7
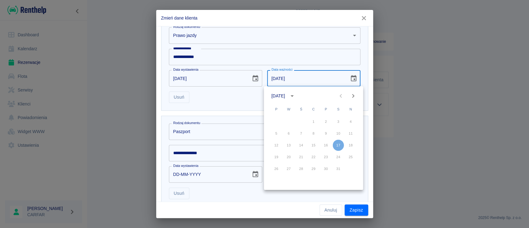
click at [296, 96] on icon "calendar view is open, switch to year view" at bounding box center [291, 95] width 7 height 7
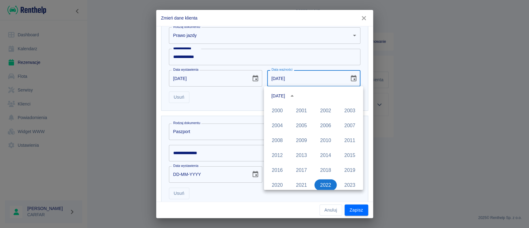
scroll to position [658, 0]
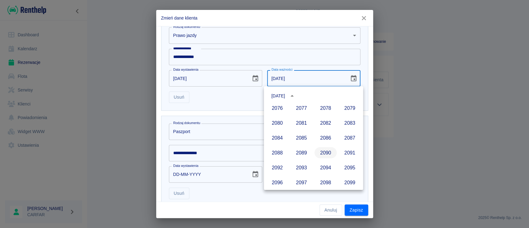
click at [320, 154] on button "2090" at bounding box center [326, 152] width 22 height 11
type input "[DATE]"
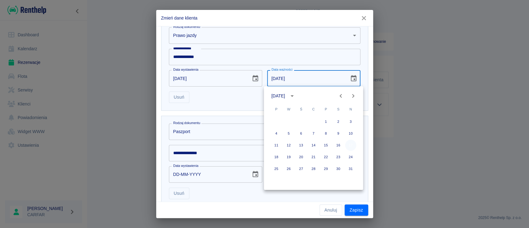
click at [350, 145] on button "17" at bounding box center [351, 145] width 11 height 11
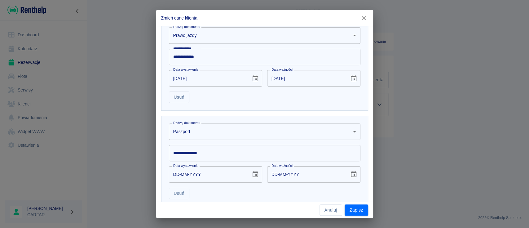
click at [224, 132] on body "**********" at bounding box center [264, 114] width 529 height 228
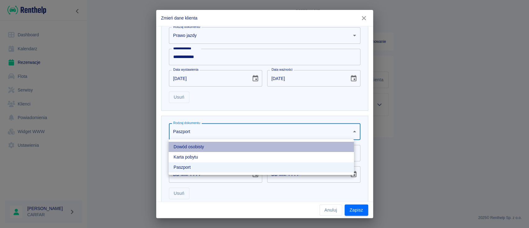
click at [218, 147] on li "Dowód osobisty" at bounding box center [261, 147] width 185 height 10
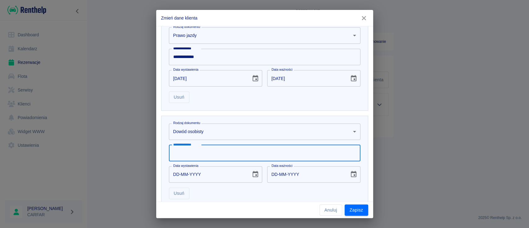
click at [220, 148] on input "**********" at bounding box center [265, 153] width 192 height 16
type input "*********"
click at [253, 173] on icon "Choose date" at bounding box center [255, 174] width 7 height 7
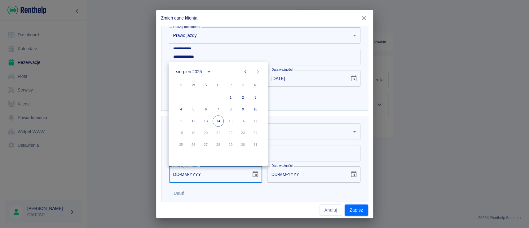
click at [243, 69] on icon "Previous month" at bounding box center [245, 71] width 7 height 7
click at [207, 120] on button "11" at bounding box center [205, 120] width 11 height 11
type input "[DATE]"
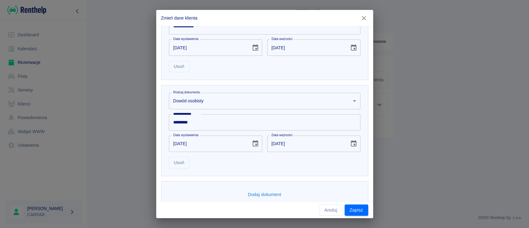
scroll to position [238, 0]
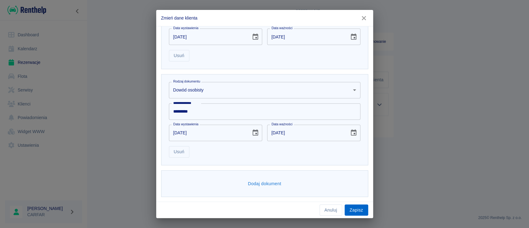
click at [359, 207] on button "Zapisz" at bounding box center [357, 209] width 24 height 11
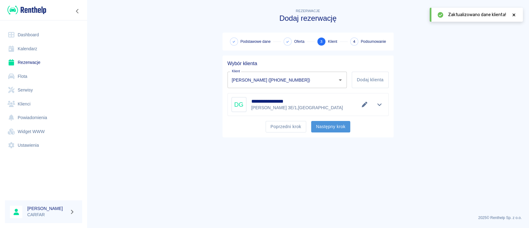
click at [325, 123] on button "Następny krok" at bounding box center [330, 126] width 39 height 11
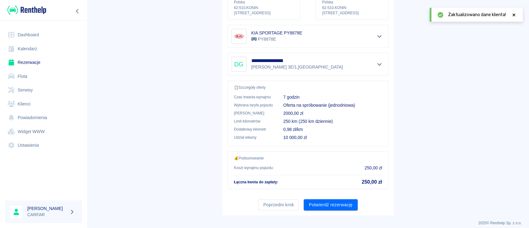
scroll to position [106, 0]
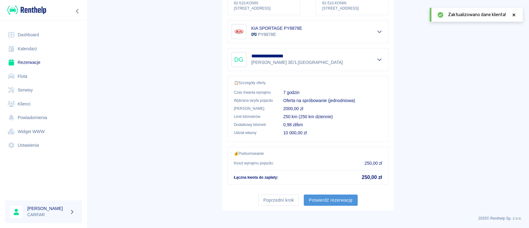
click at [328, 199] on button "Potwierdź rezerwację" at bounding box center [331, 199] width 54 height 11
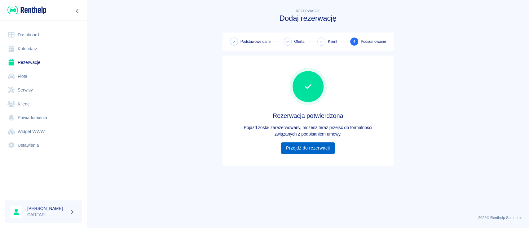
click at [317, 153] on link "Przejdź do rezerwacji" at bounding box center [308, 147] width 54 height 11
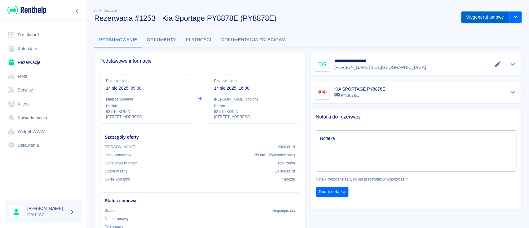
click at [483, 17] on button "Wygeneruj umowę" at bounding box center [485, 16] width 48 height 11
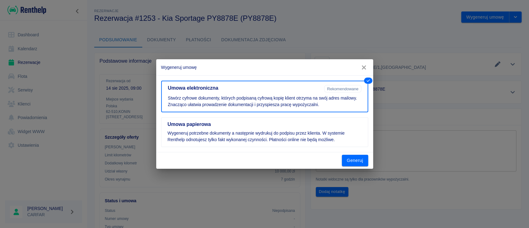
click at [361, 158] on button "Generuj" at bounding box center [355, 160] width 26 height 11
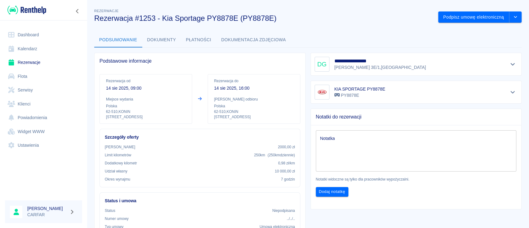
click at [202, 48] on div "Podstawowe informacje Rezerwacja od [DATE] 09:00 Miejsce wydania Polska 62-510 …" at bounding box center [197, 182] width 216 height 268
click at [32, 36] on link "Dashboard" at bounding box center [43, 35] width 77 height 14
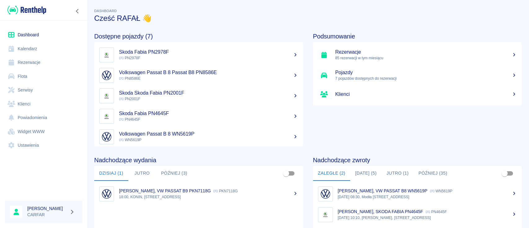
click at [26, 75] on link "Flota" at bounding box center [43, 76] width 77 height 14
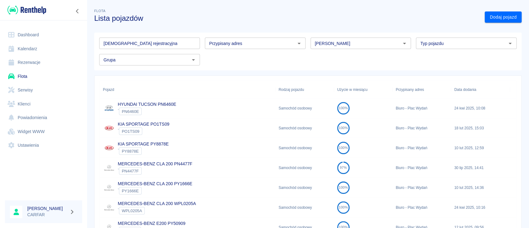
click at [37, 102] on link "Klienci" at bounding box center [43, 104] width 77 height 14
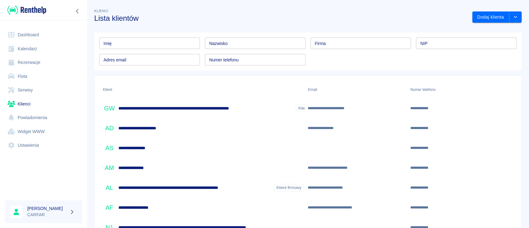
click at [161, 46] on input "Imię" at bounding box center [149, 43] width 101 height 11
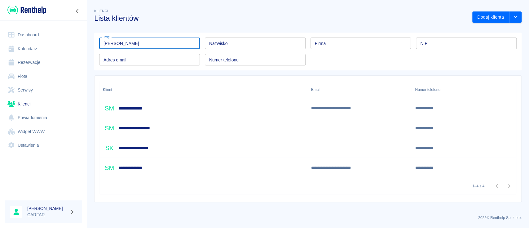
type input "[PERSON_NAME]"
click at [181, 163] on div "**********" at bounding box center [204, 168] width 208 height 20
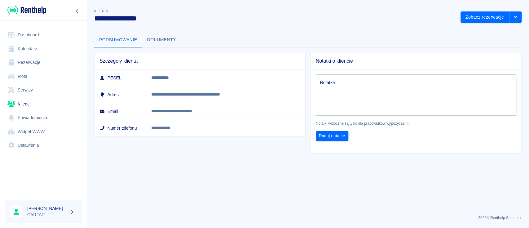
click at [33, 34] on link "Dashboard" at bounding box center [43, 35] width 77 height 14
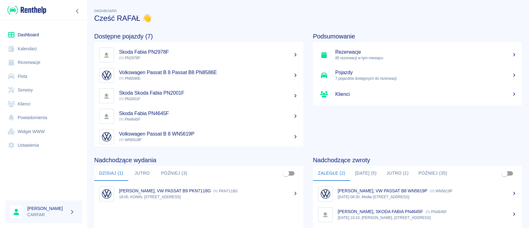
click at [266, 21] on h3 "Cześć RAFAŁ 👋" at bounding box center [308, 18] width 428 height 9
click at [30, 31] on link "Dashboard" at bounding box center [43, 35] width 77 height 14
click at [36, 30] on link "Dashboard" at bounding box center [43, 35] width 77 height 14
click at [33, 36] on link "Dashboard" at bounding box center [43, 35] width 77 height 14
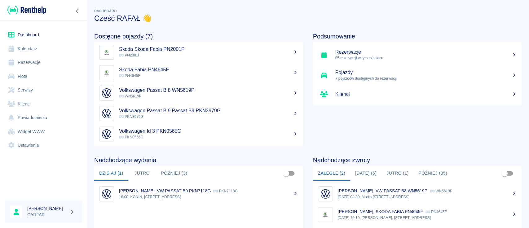
scroll to position [44, 0]
click at [371, 174] on button "[DATE] (5)" at bounding box center [365, 173] width 31 height 15
